Goal: Book appointment/travel/reservation

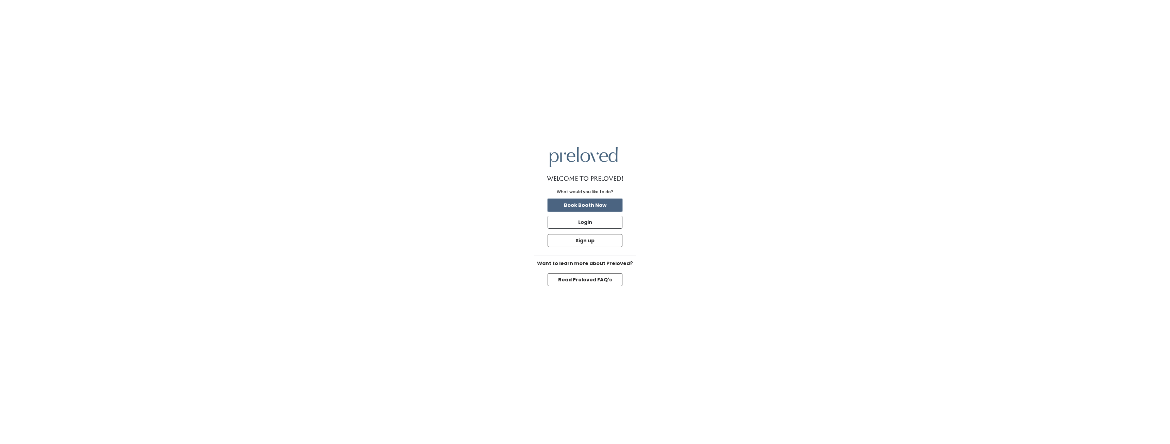
click at [576, 203] on button "Book Booth Now" at bounding box center [585, 205] width 75 height 13
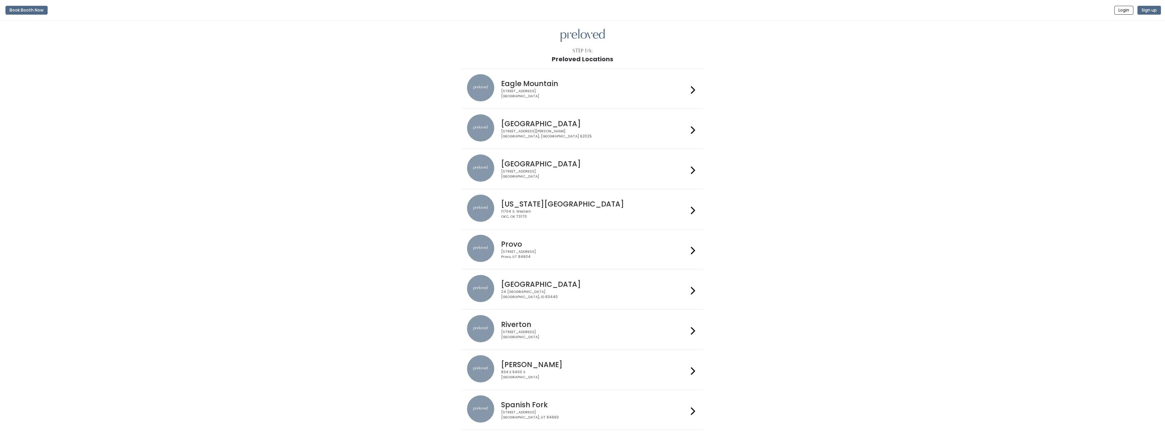
click at [527, 158] on div "Houston 3903 N Braeswood Blvd Houston, TX 77025" at bounding box center [593, 166] width 190 height 24
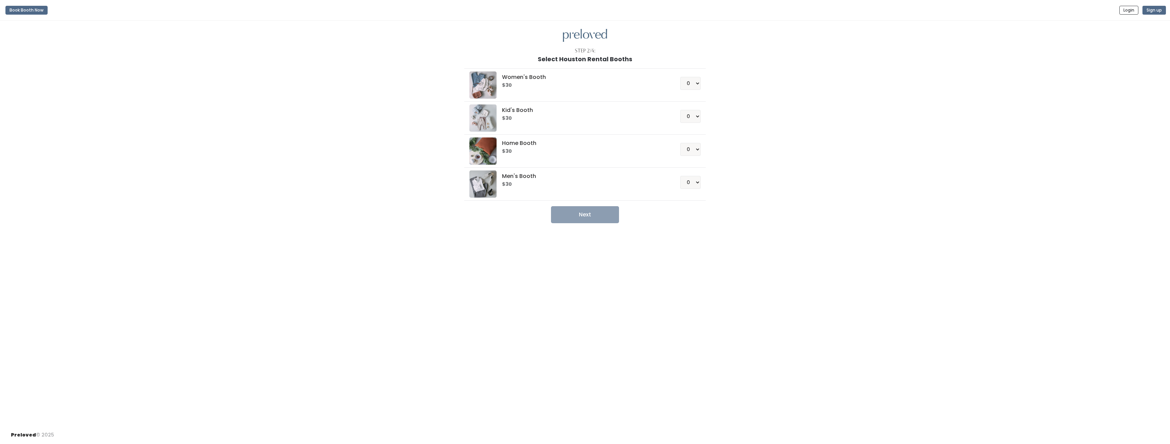
click at [141, 73] on div "Step 2/4: Select Houston Rental Booths Women's Booth $30 0 1 2 3 4 Kid's Booth …" at bounding box center [585, 223] width 1170 height 405
